Goal: Find specific page/section: Find specific page/section

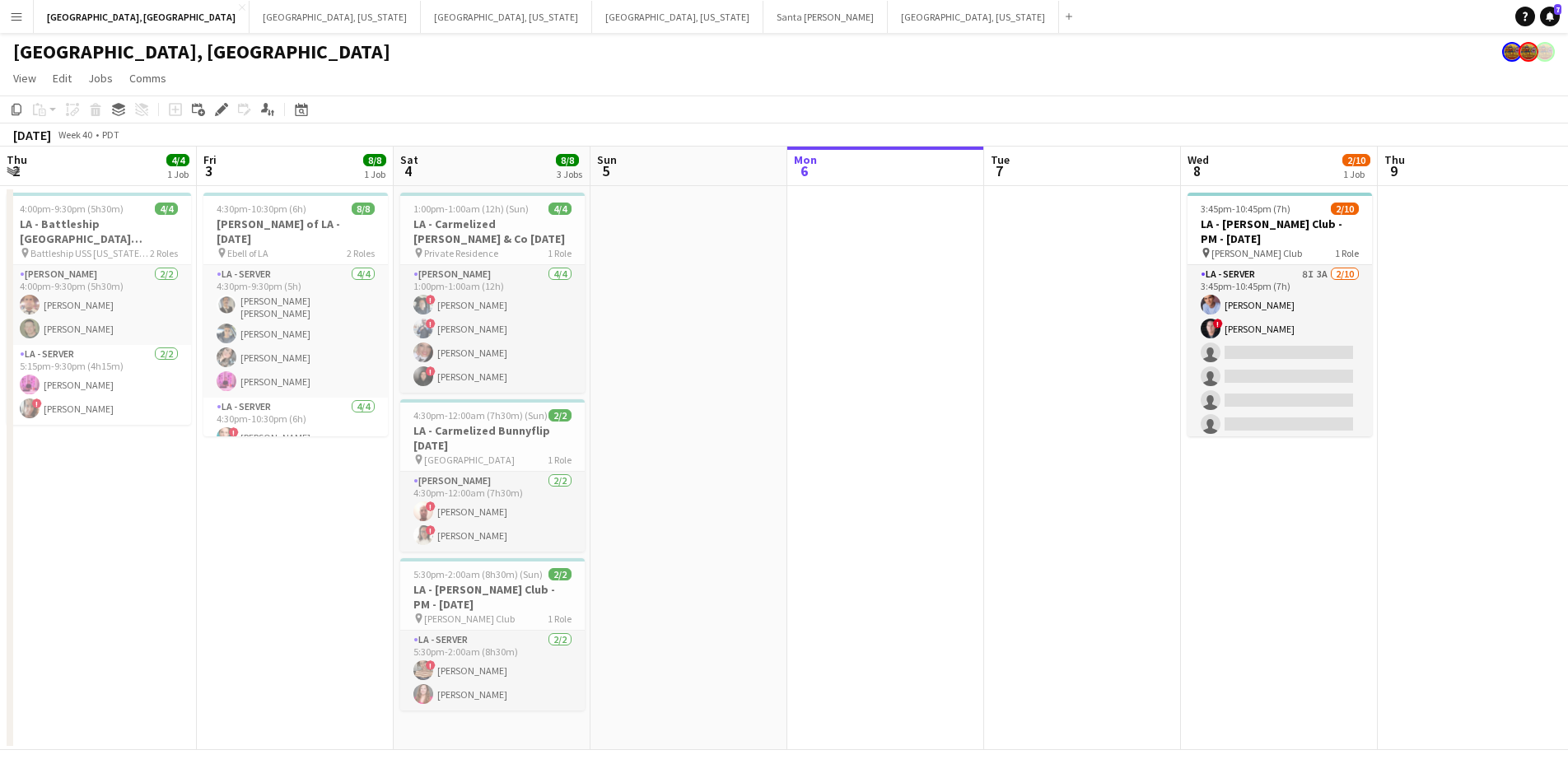
scroll to position [0, 589]
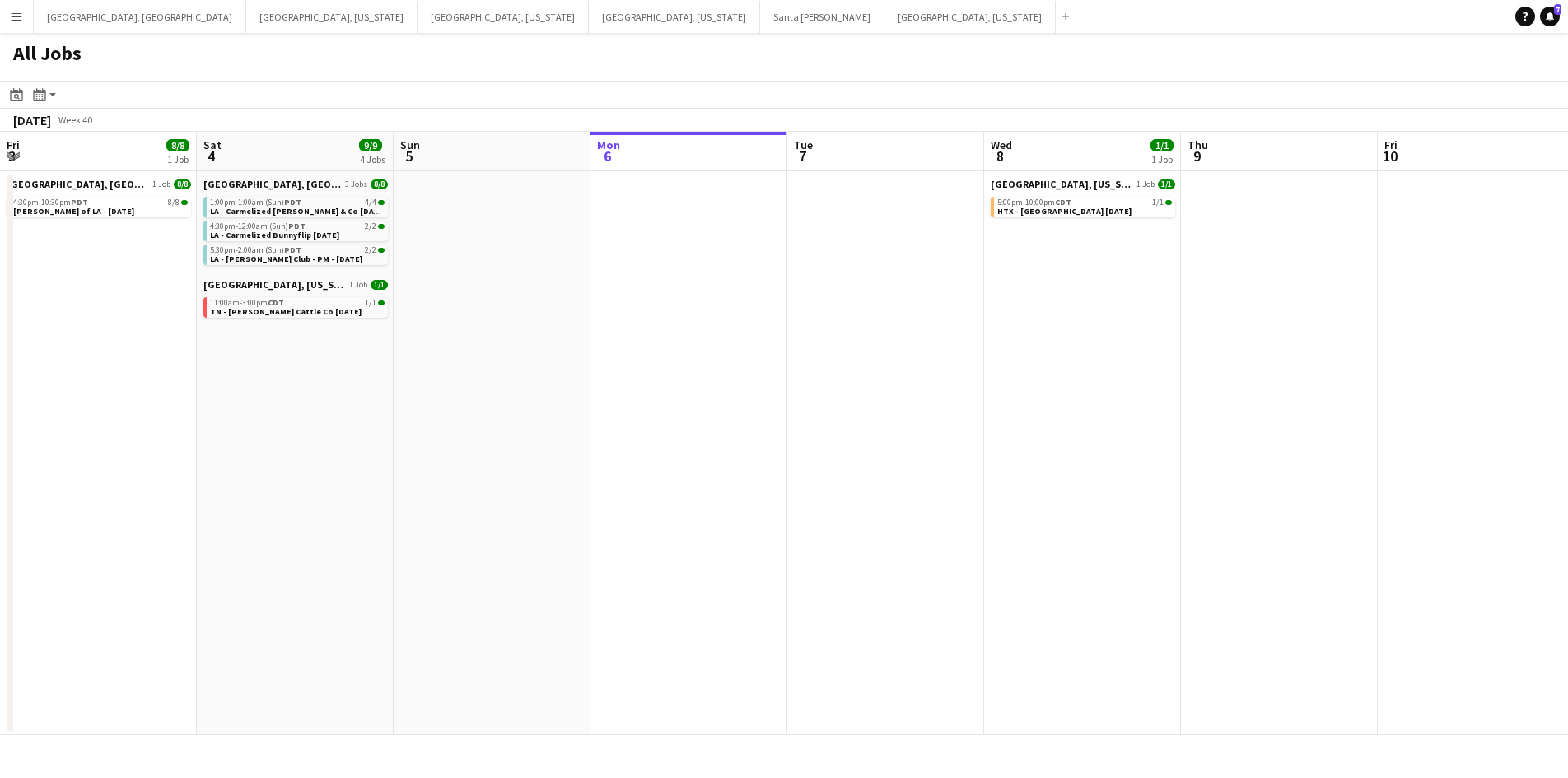
scroll to position [0, 565]
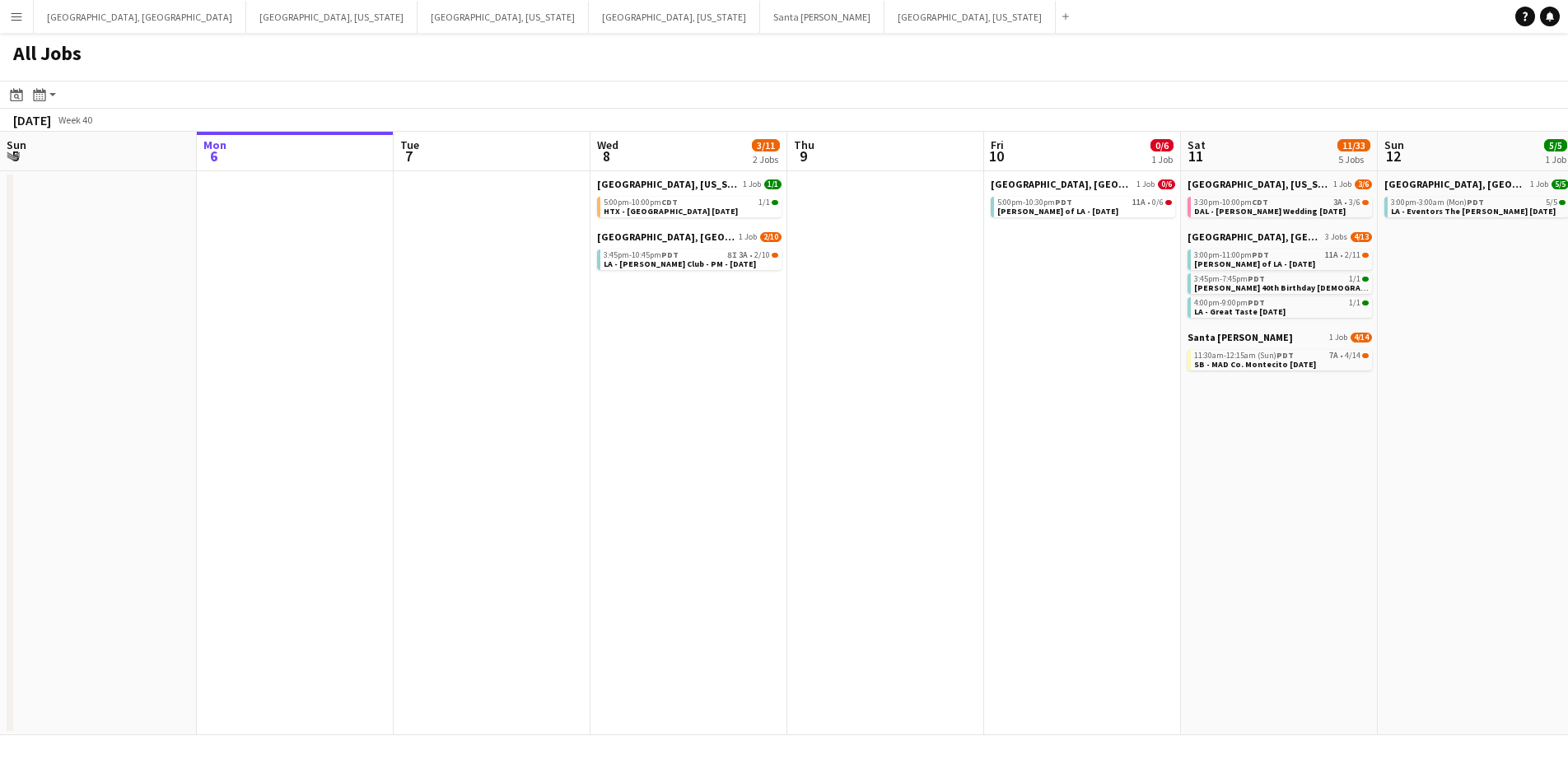
scroll to position [0, 483]
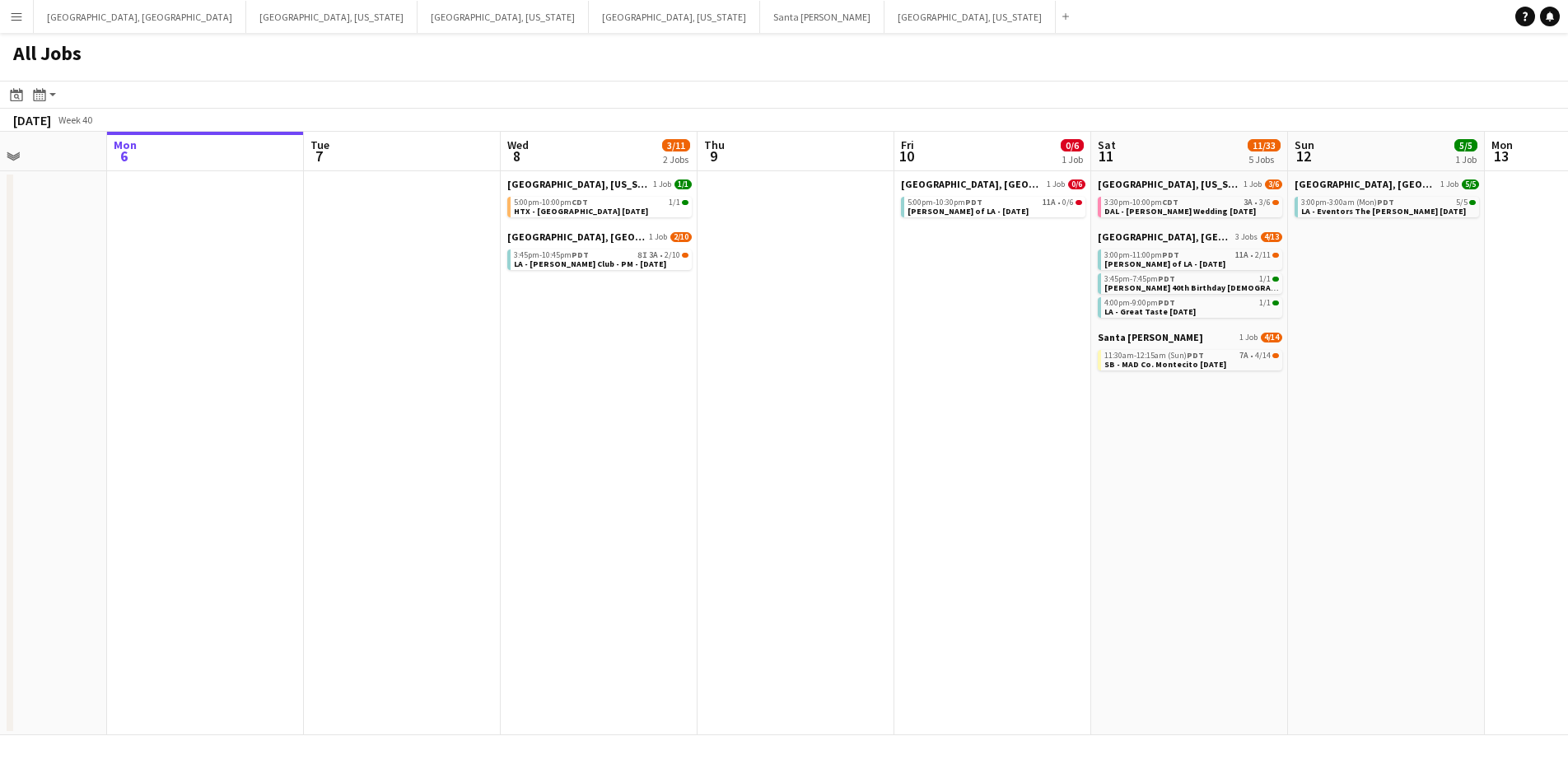
drag, startPoint x: 1029, startPoint y: 412, endPoint x: 939, endPoint y: 412, distance: 90.0
click at [939, 412] on app-calendar-viewport "Fri 3 8/8 1 Job Sat 4 9/9 4 Jobs Sun 5 Mon 6 Tue 7 Wed 8 3/11 2 Jobs Thu 9 Fri …" at bounding box center [784, 433] width 1568 height 604
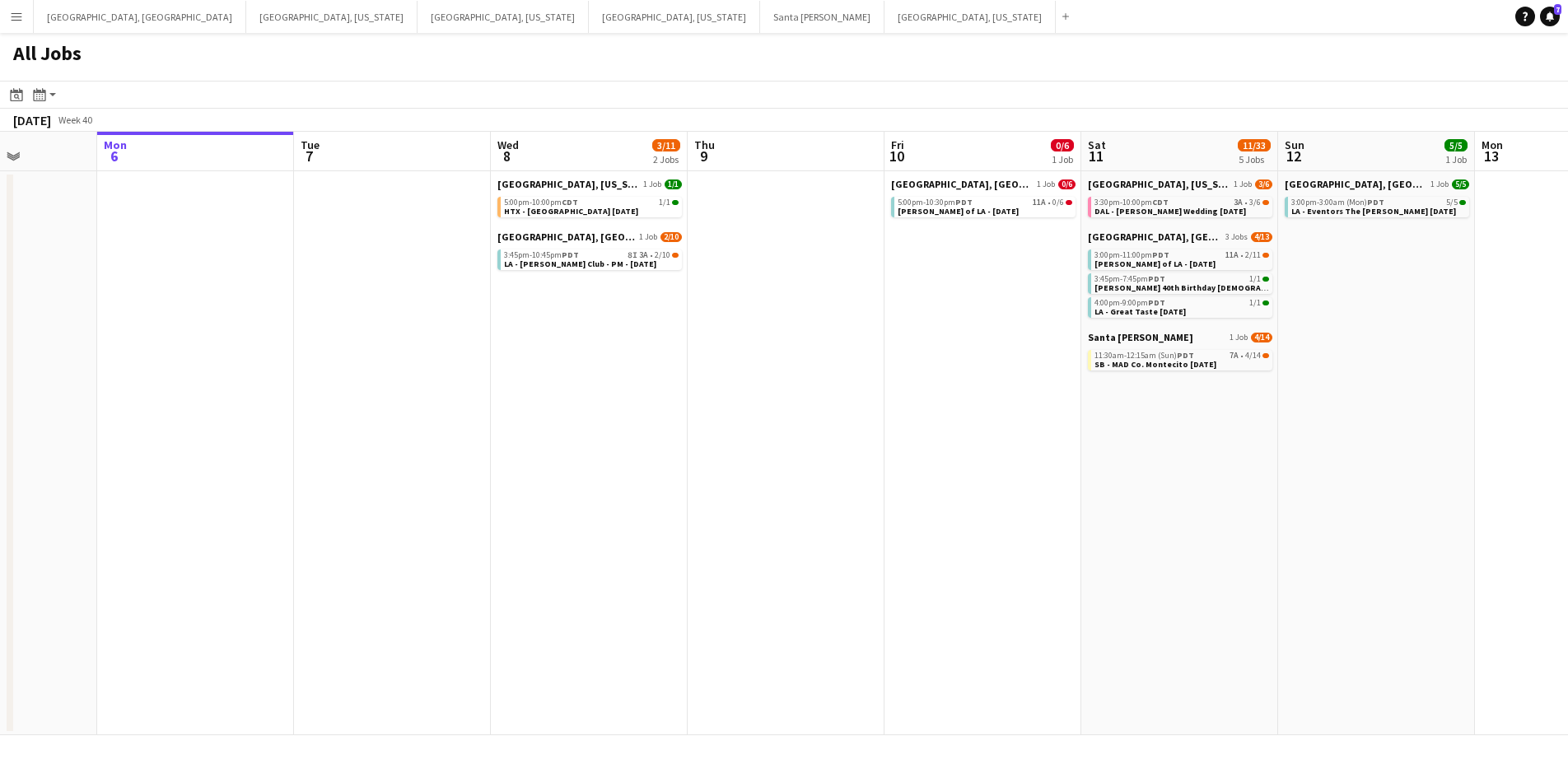
drag, startPoint x: 751, startPoint y: 330, endPoint x: 938, endPoint y: 331, distance: 187.0
click at [938, 331] on app-calendar-viewport "Fri 3 8/8 1 Job Sat 4 9/9 4 Jobs Sun 5 Mon 6 Tue 7 Wed 8 3/11 2 Jobs Thu 9 Fri …" at bounding box center [784, 433] width 1568 height 604
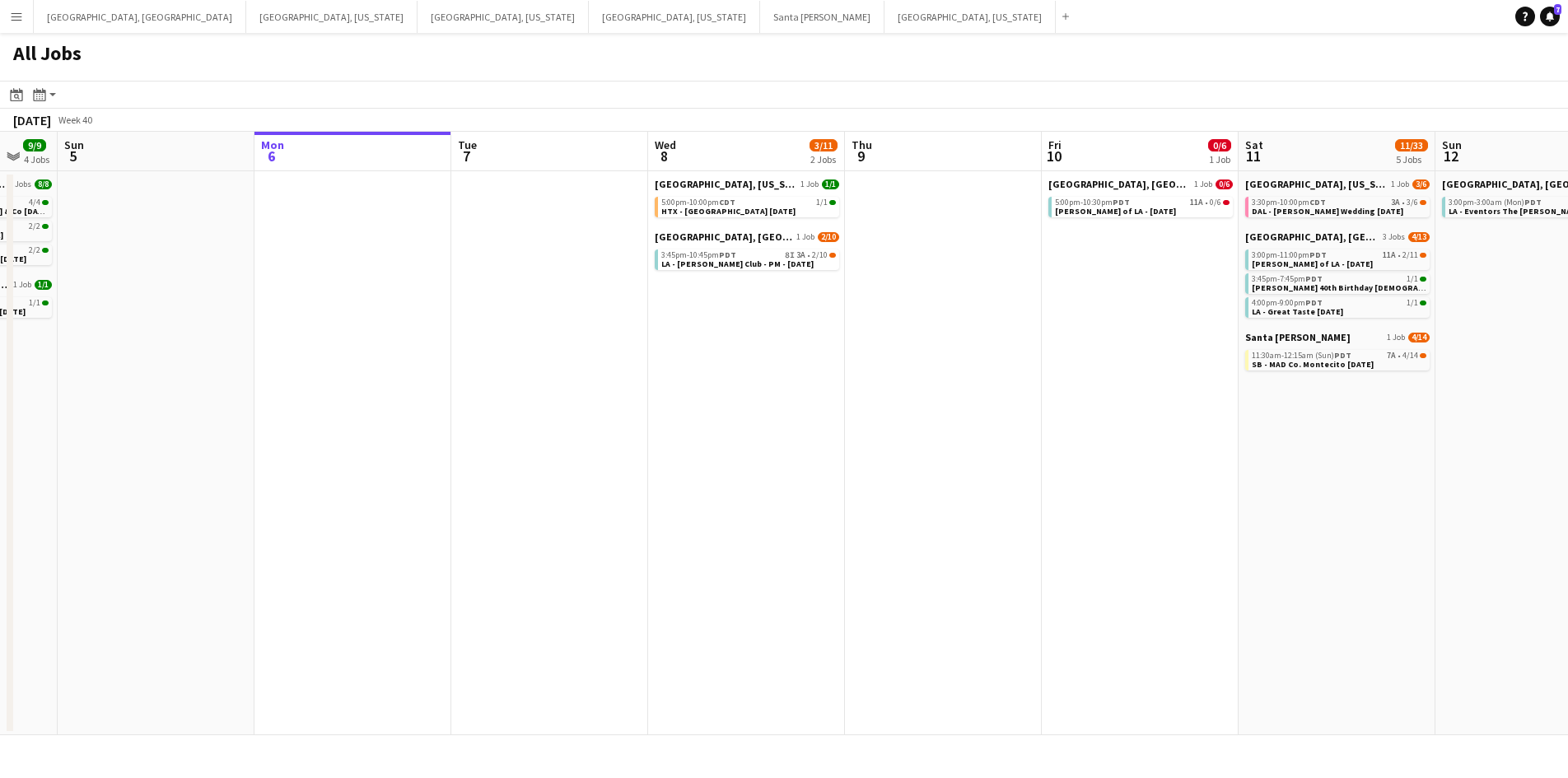
scroll to position [0, 630]
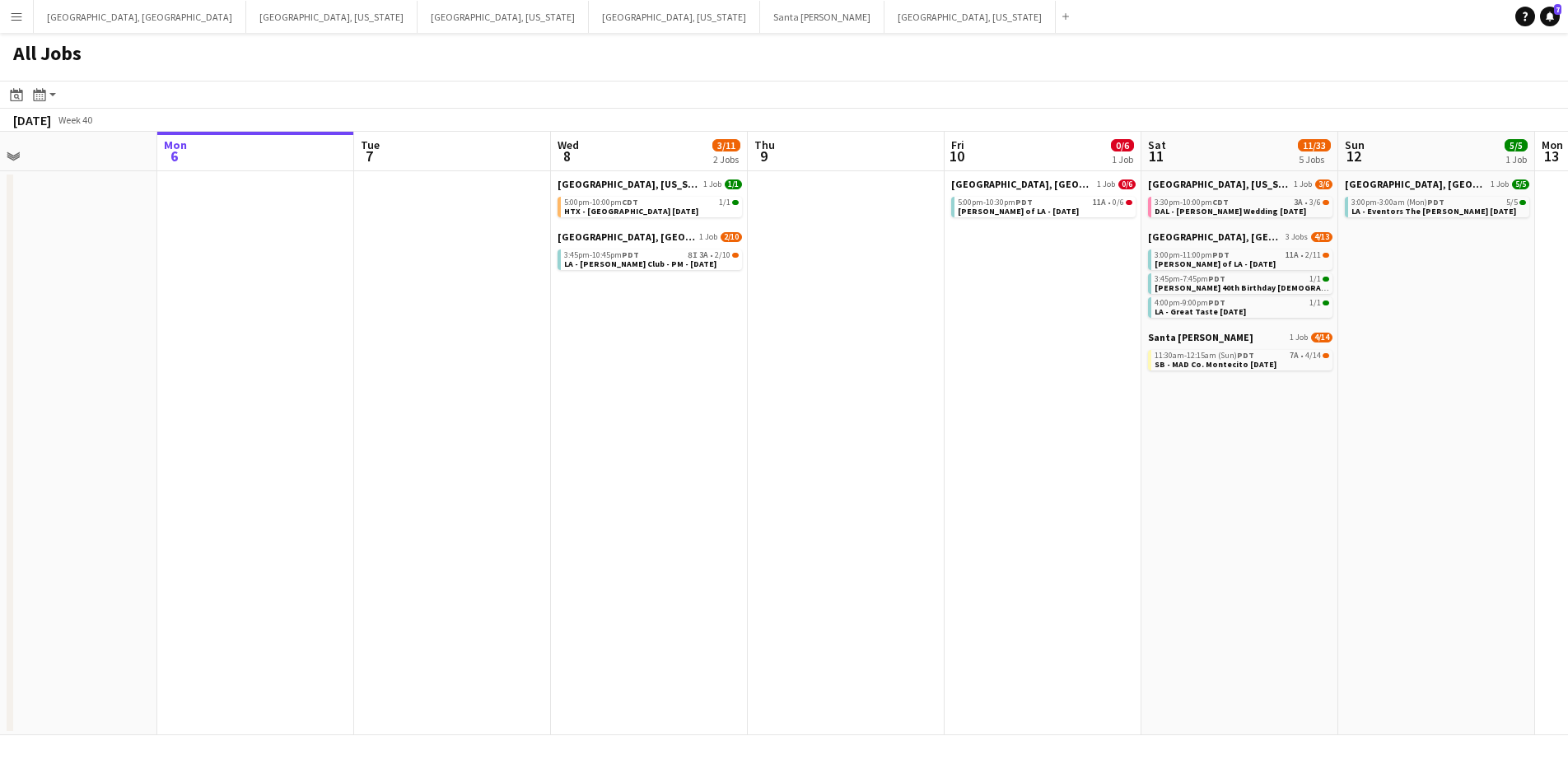
drag, startPoint x: 952, startPoint y: 363, endPoint x: 815, endPoint y: 365, distance: 137.0
click at [815, 365] on app-calendar-viewport "Thu 2 4/4 1 Job Fri 3 8/8 1 Job Sat 4 9/9 4 Jobs Sun 5 Mon 6 Tue 7 Wed 8 3/11 2…" at bounding box center [784, 433] width 1568 height 604
